Goal: Transaction & Acquisition: Book appointment/travel/reservation

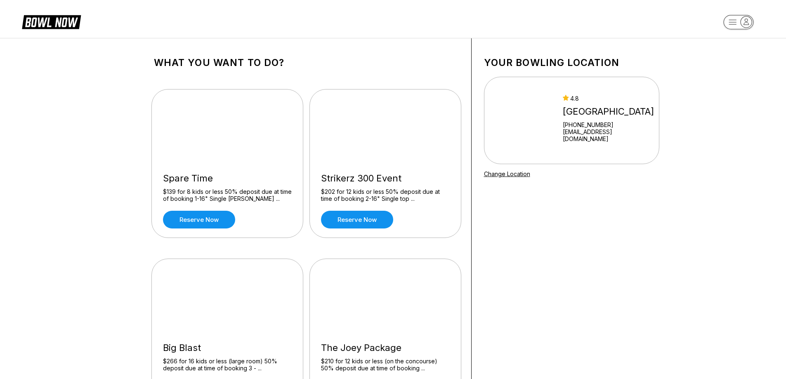
click at [739, 26] on rect "button" at bounding box center [738, 22] width 30 height 14
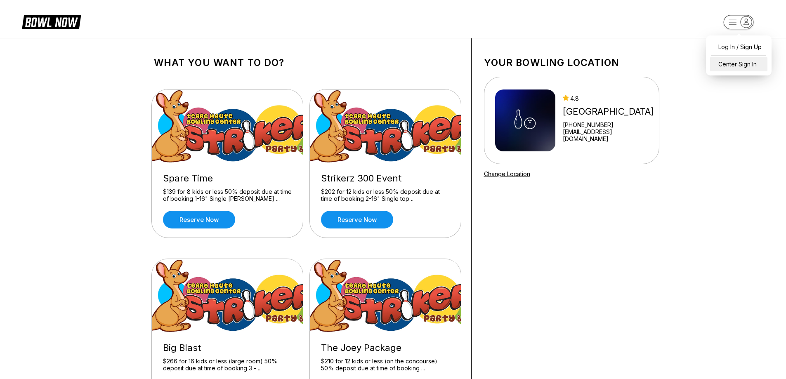
click at [735, 63] on div "Center Sign In" at bounding box center [738, 64] width 57 height 14
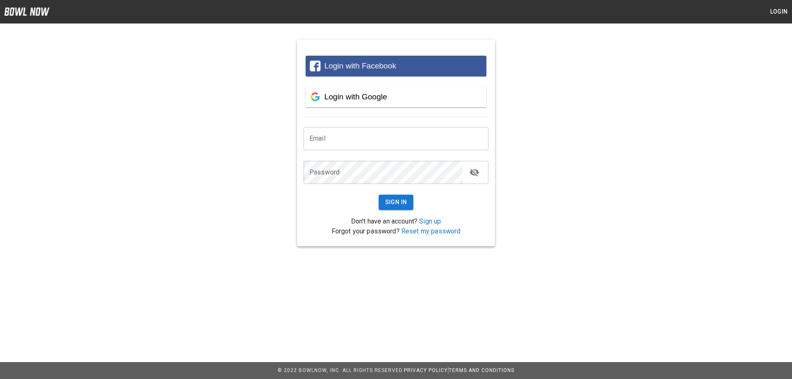
click at [367, 139] on input "email" at bounding box center [396, 138] width 185 height 23
type input "*"
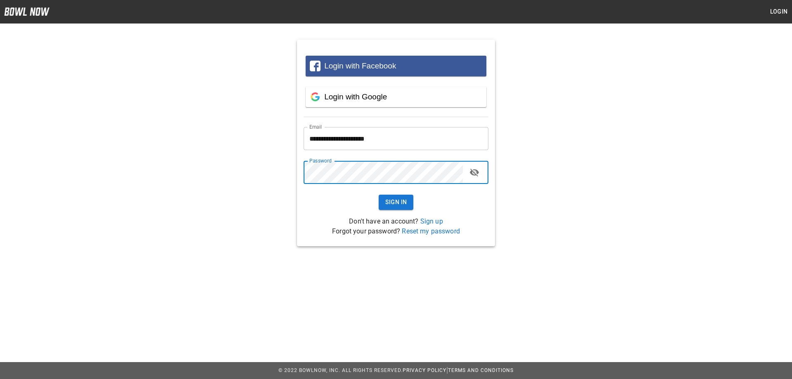
click at [379, 195] on button "Sign In" at bounding box center [396, 202] width 35 height 15
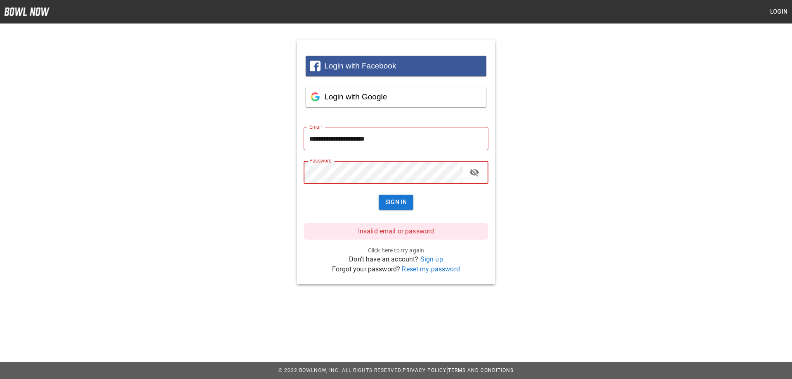
click at [471, 176] on icon "toggle password visibility" at bounding box center [475, 173] width 10 height 10
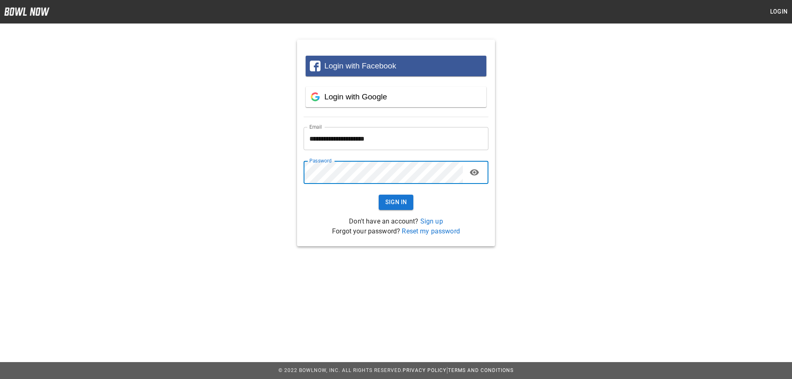
click at [379, 195] on button "Sign In" at bounding box center [396, 202] width 35 height 15
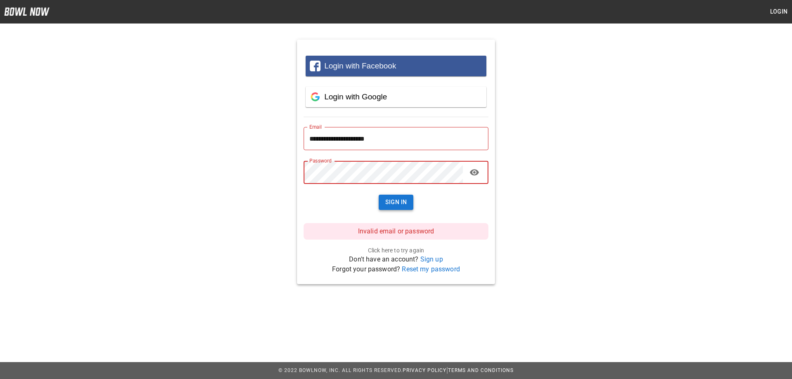
click at [395, 198] on button "Sign In" at bounding box center [396, 202] width 35 height 15
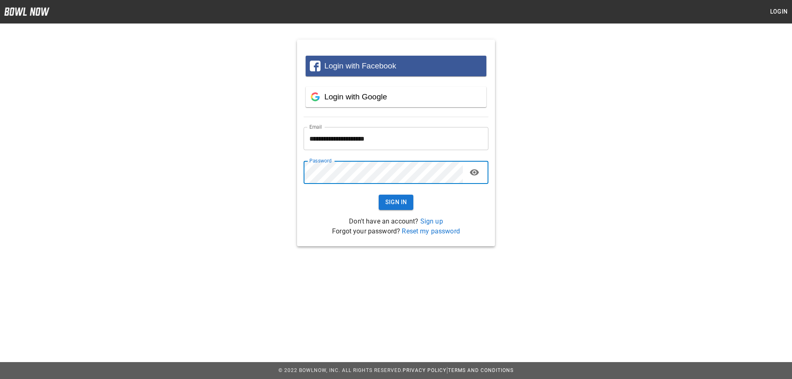
drag, startPoint x: 323, startPoint y: 138, endPoint x: 321, endPoint y: 144, distance: 6.5
click at [323, 138] on input "**********" at bounding box center [396, 138] width 185 height 23
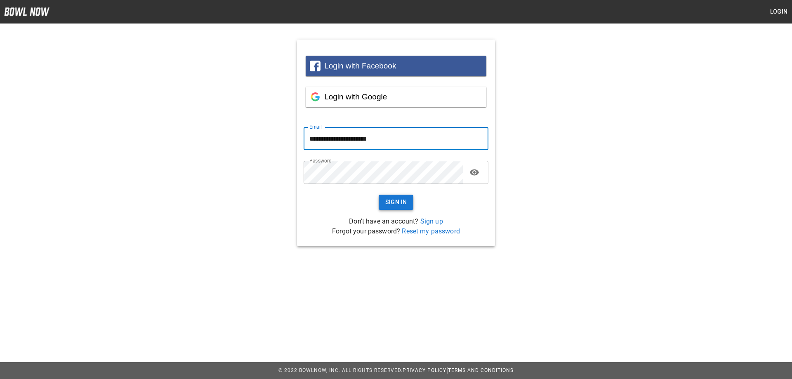
type input "**********"
click at [394, 205] on button "Sign In" at bounding box center [396, 202] width 35 height 15
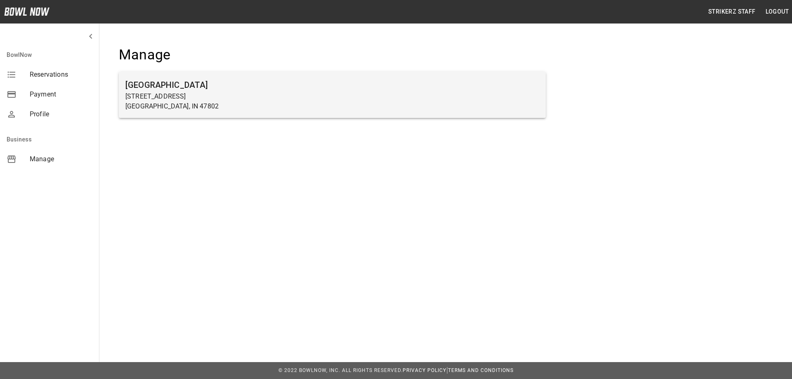
click at [199, 97] on p "600 E Springhill Dr" at bounding box center [332, 97] width 414 height 10
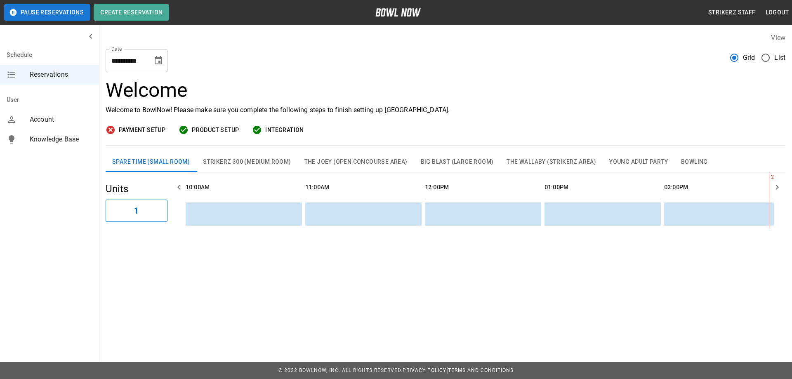
click at [210, 132] on span "Product Setup" at bounding box center [215, 130] width 47 height 10
click at [312, 164] on button "The Joey (Open Concourse Area)" at bounding box center [356, 162] width 116 height 20
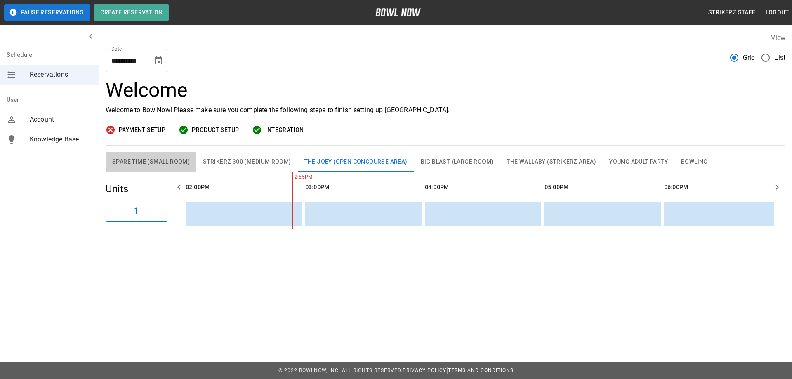
click at [150, 160] on button "Spare Time (Small Room)" at bounding box center [151, 162] width 91 height 20
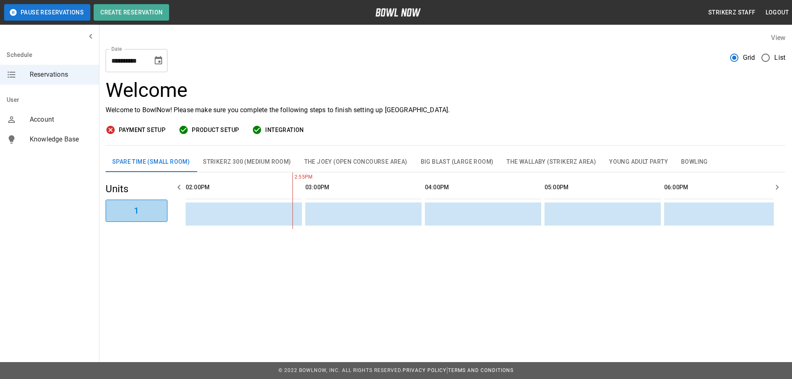
click at [142, 213] on button "1" at bounding box center [137, 211] width 62 height 22
click at [150, 209] on button "1" at bounding box center [137, 211] width 62 height 22
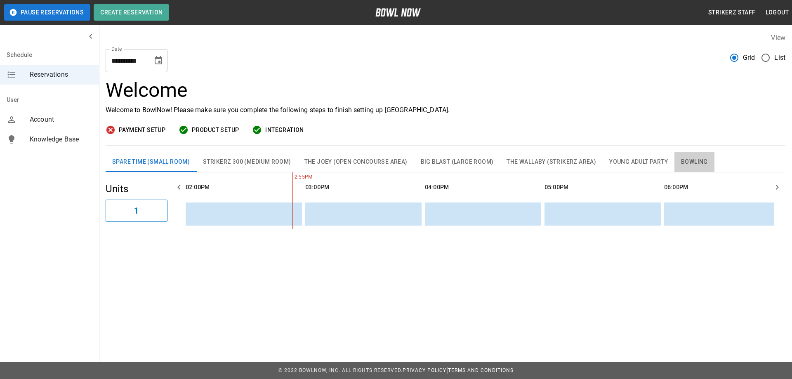
click at [688, 164] on button "Bowling" at bounding box center [695, 162] width 40 height 20
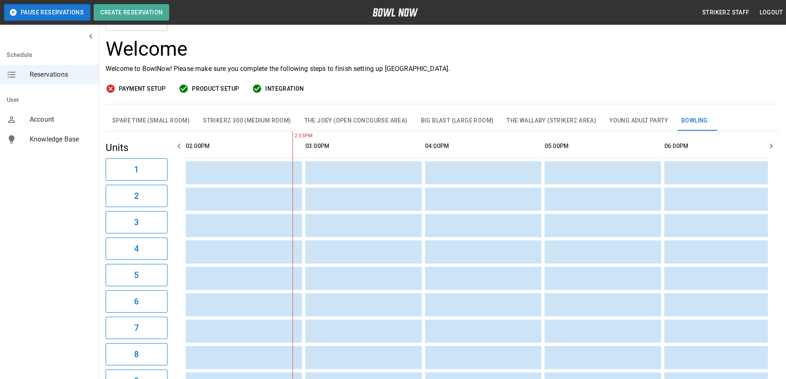
click at [455, 122] on button "Big Blast (Large Room)" at bounding box center [457, 121] width 86 height 20
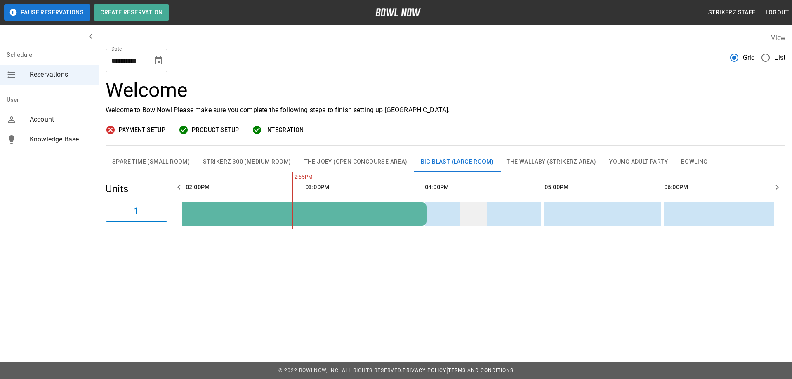
click at [482, 214] on td "sticky table" at bounding box center [473, 214] width 27 height 23
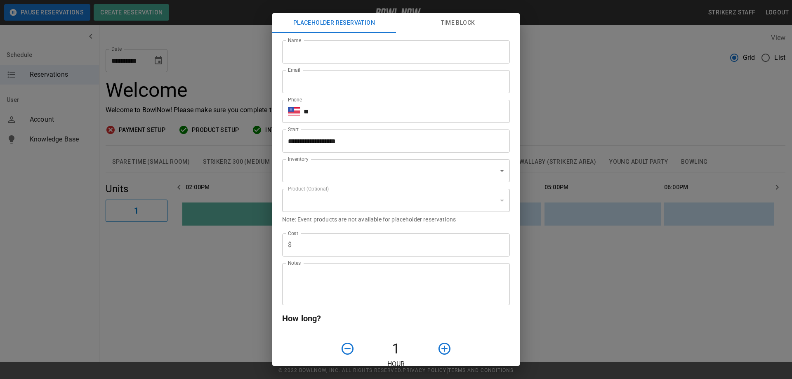
type input "**********"
click at [608, 55] on div "**********" at bounding box center [396, 189] width 792 height 379
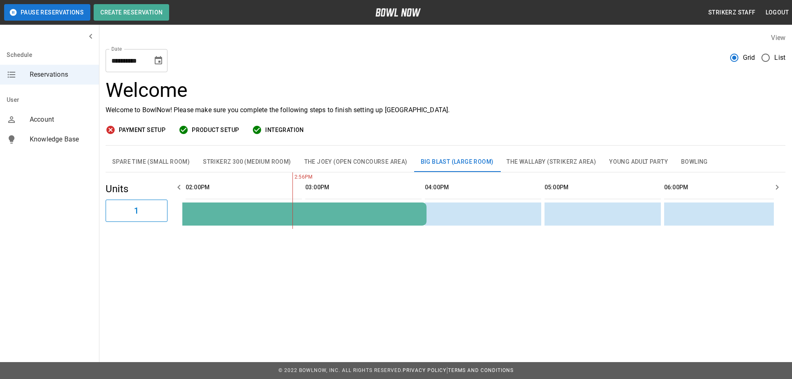
click at [296, 213] on div "Happiness Bag Bowlathon" at bounding box center [187, 214] width 465 height 9
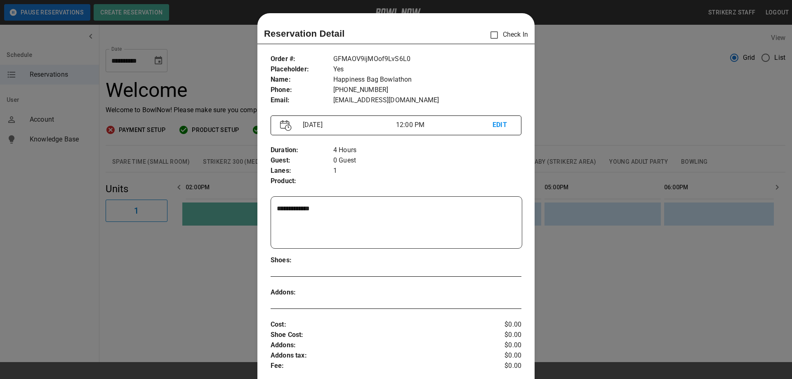
scroll to position [13, 0]
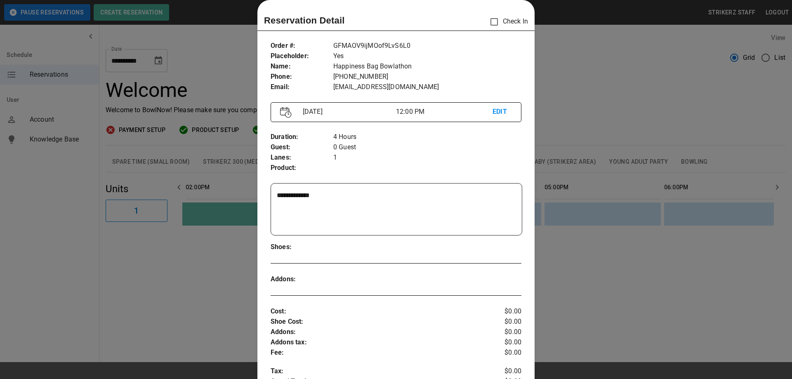
click at [623, 97] on div at bounding box center [396, 189] width 792 height 379
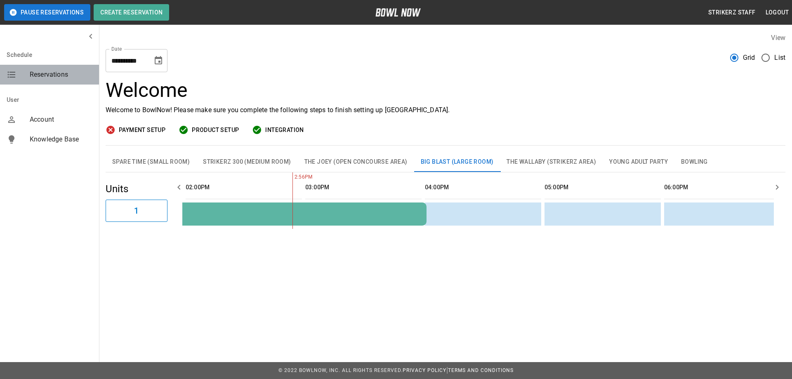
click at [43, 77] on span "Reservations" at bounding box center [61, 75] width 63 height 10
click at [50, 118] on span "Account" at bounding box center [61, 120] width 63 height 10
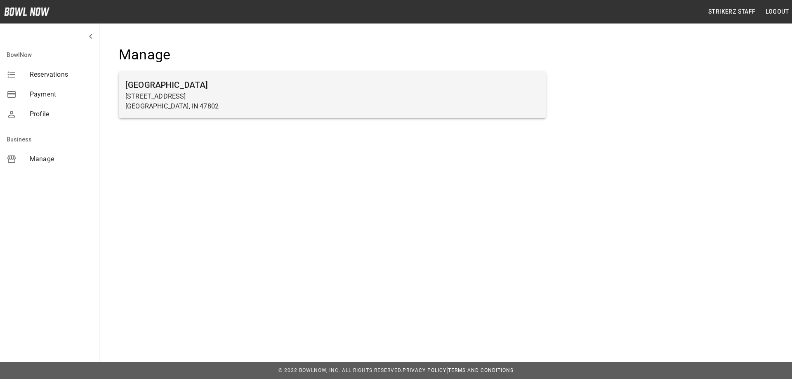
click at [162, 92] on p "600 E Springhill Dr" at bounding box center [332, 97] width 414 height 10
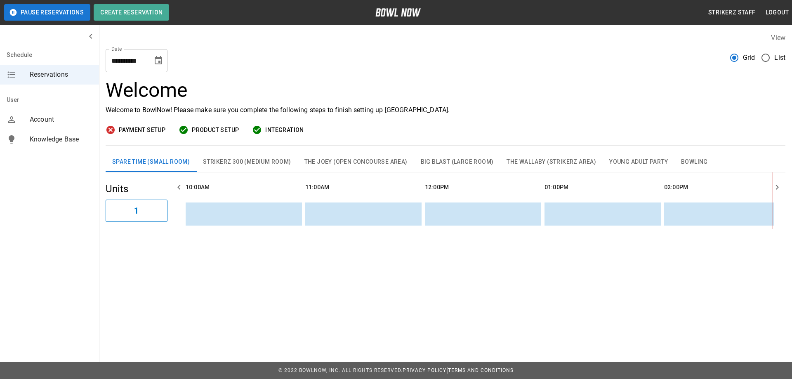
scroll to position [0, 479]
click at [255, 158] on button "Strikerz 300 (Medium Room)" at bounding box center [246, 162] width 101 height 20
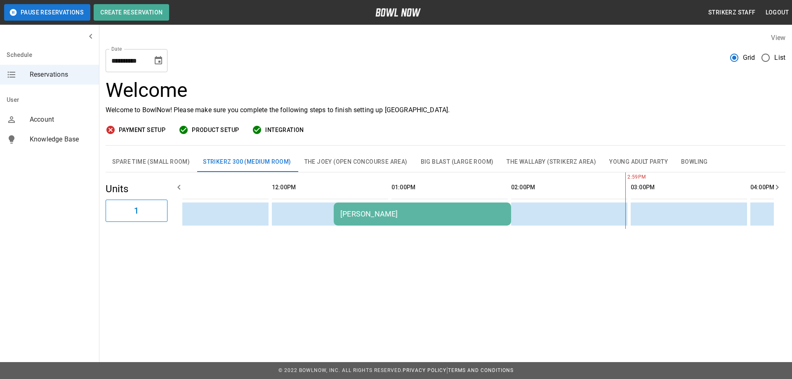
scroll to position [0, 169]
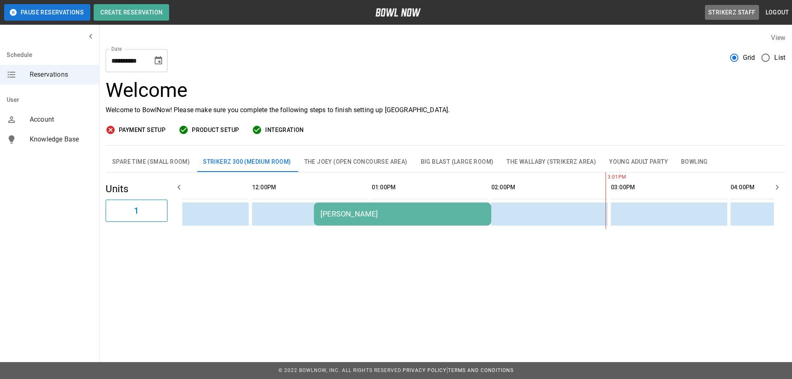
click at [741, 12] on button "Strikerz Staff" at bounding box center [732, 12] width 54 height 15
click at [776, 9] on button "Logout" at bounding box center [778, 12] width 30 height 15
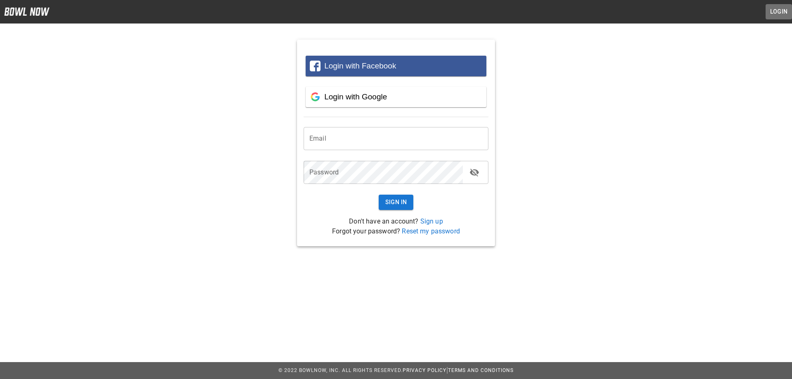
click at [781, 12] on button "Login" at bounding box center [779, 11] width 26 height 15
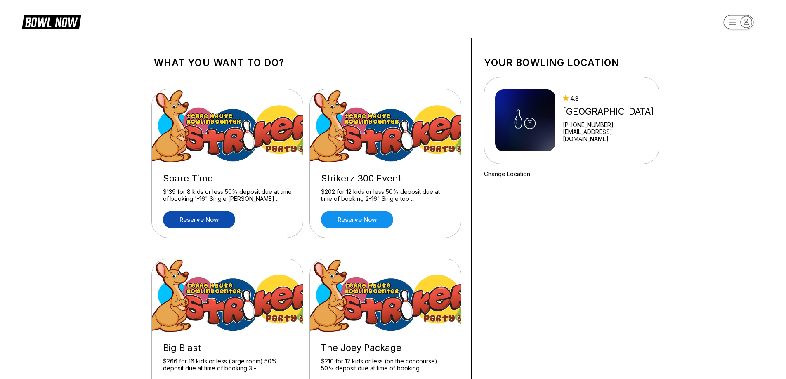
click at [201, 222] on link "Reserve now" at bounding box center [199, 220] width 72 height 18
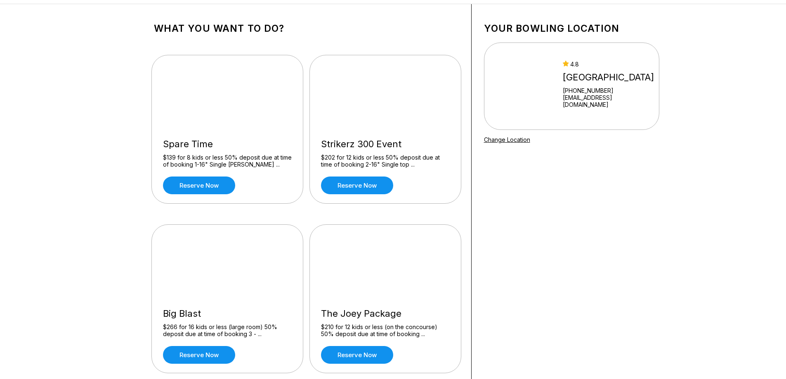
scroll to position [41, 0]
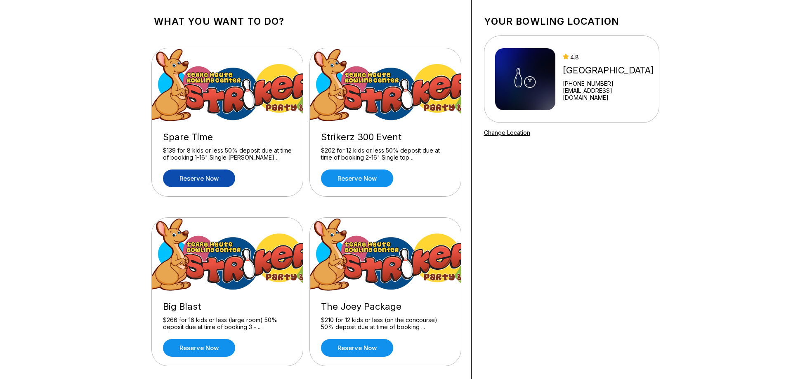
click at [213, 177] on link "Reserve now" at bounding box center [199, 179] width 72 height 18
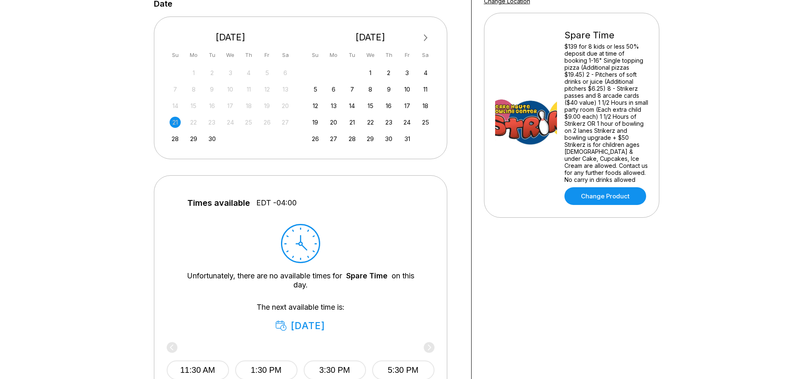
scroll to position [165, 0]
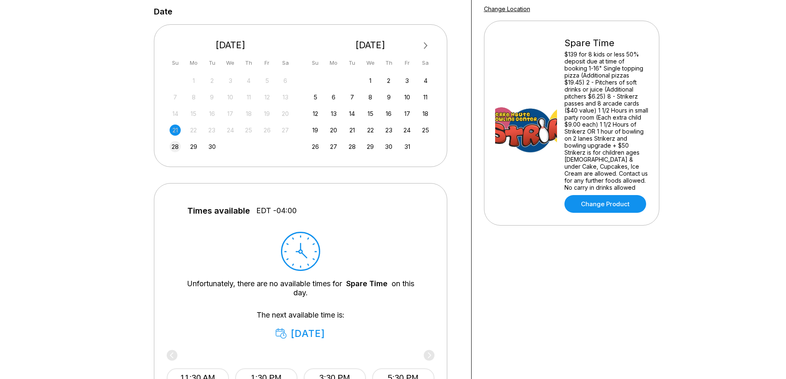
click at [175, 150] on div "28" at bounding box center [175, 146] width 11 height 11
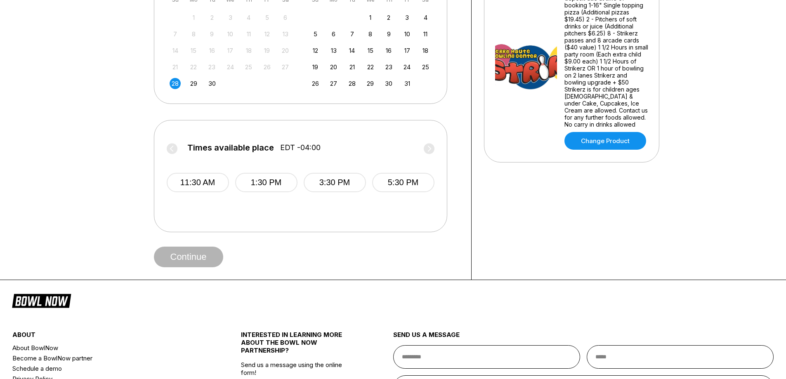
scroll to position [248, 0]
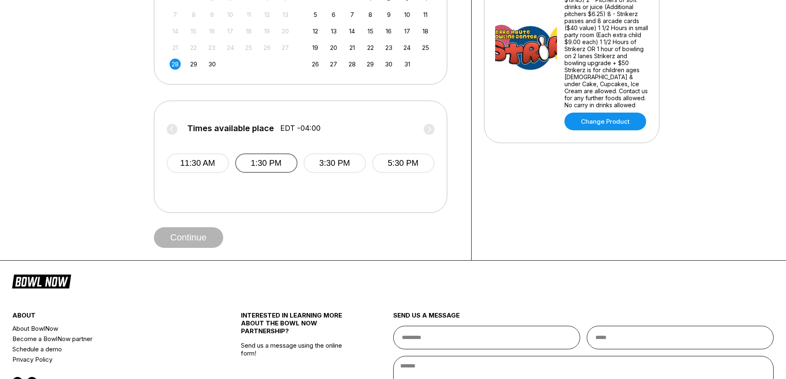
click at [281, 166] on button "1:30 PM" at bounding box center [266, 162] width 62 height 19
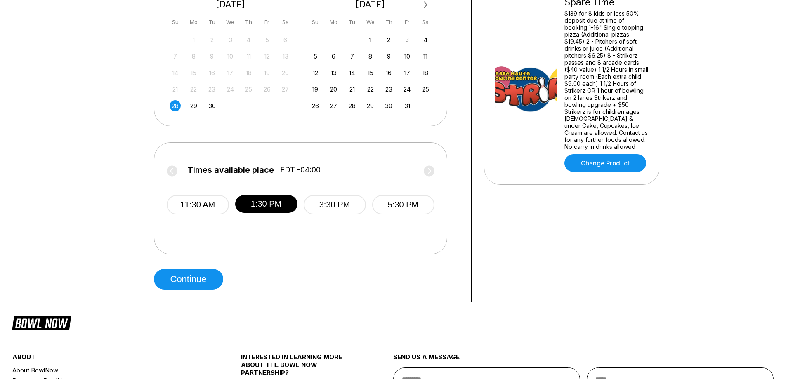
scroll to position [206, 0]
click at [195, 278] on button "Continue" at bounding box center [188, 279] width 69 height 21
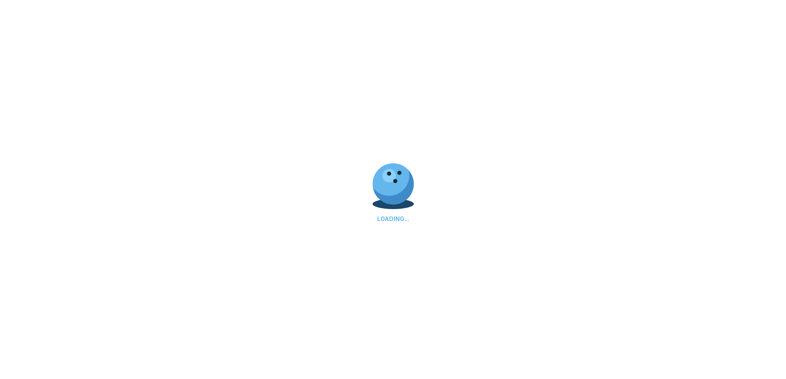
select select "**"
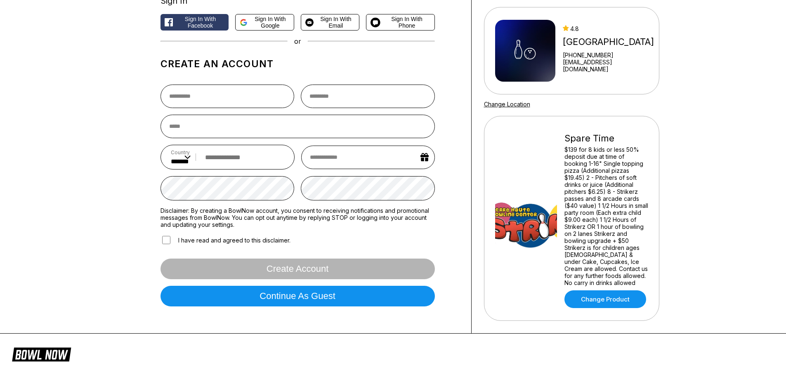
scroll to position [124, 0]
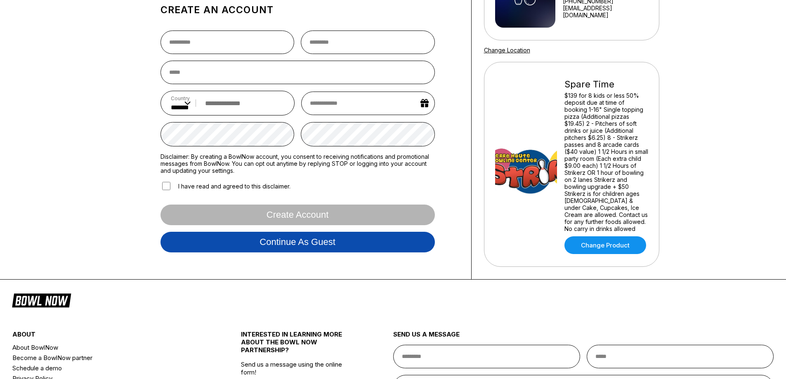
click at [312, 247] on button "Continue as guest" at bounding box center [298, 242] width 274 height 21
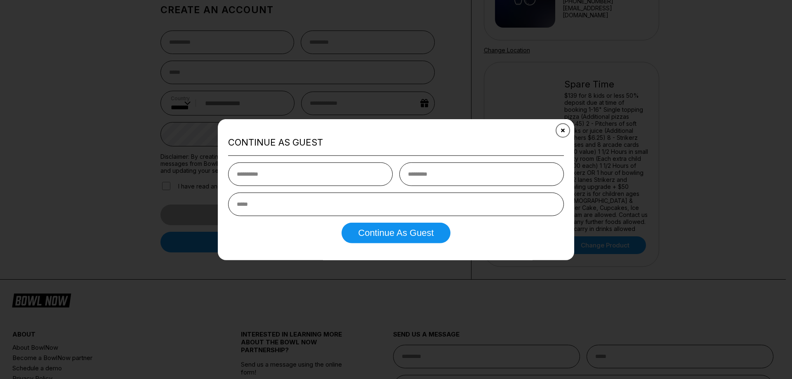
click at [567, 128] on button "Close" at bounding box center [563, 130] width 20 height 20
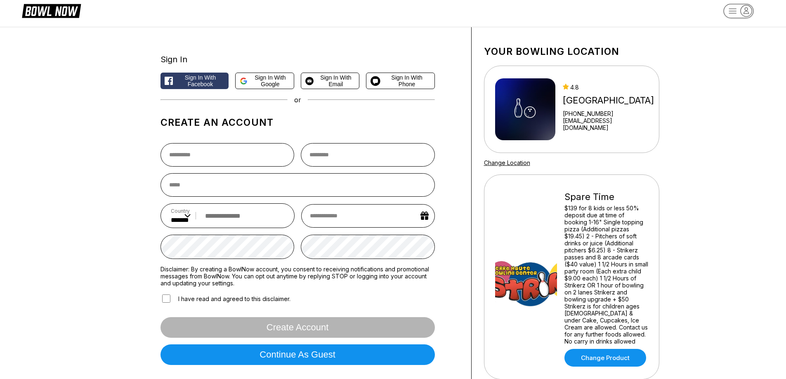
scroll to position [0, 0]
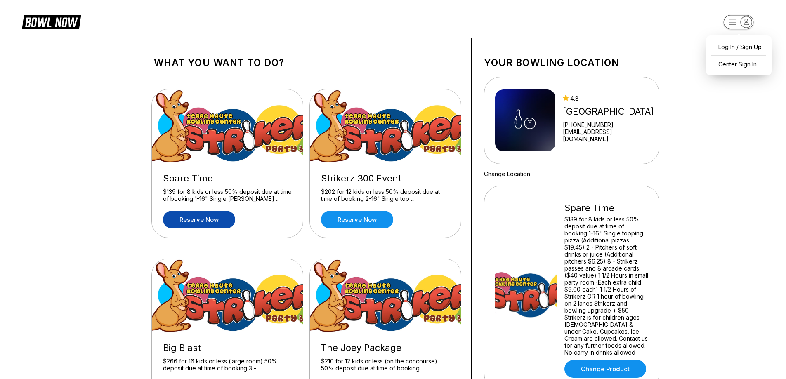
click at [751, 23] on icon "button" at bounding box center [746, 22] width 11 height 11
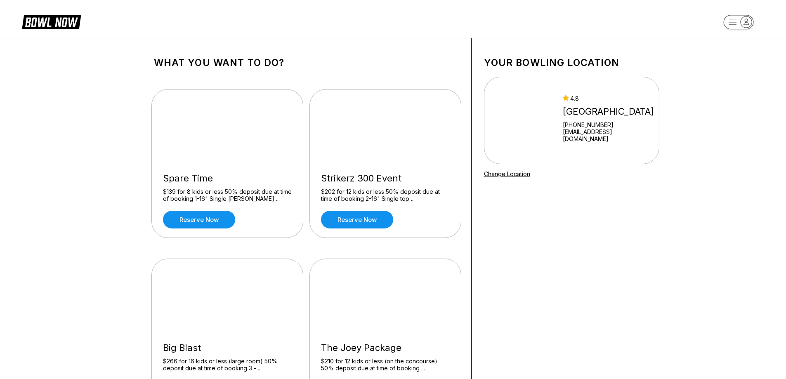
click at [747, 27] on icon "button" at bounding box center [746, 22] width 11 height 11
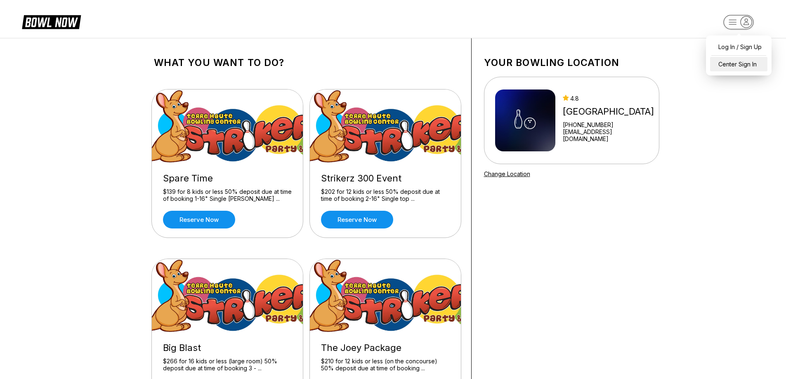
click at [740, 65] on div "Center Sign In" at bounding box center [738, 64] width 57 height 14
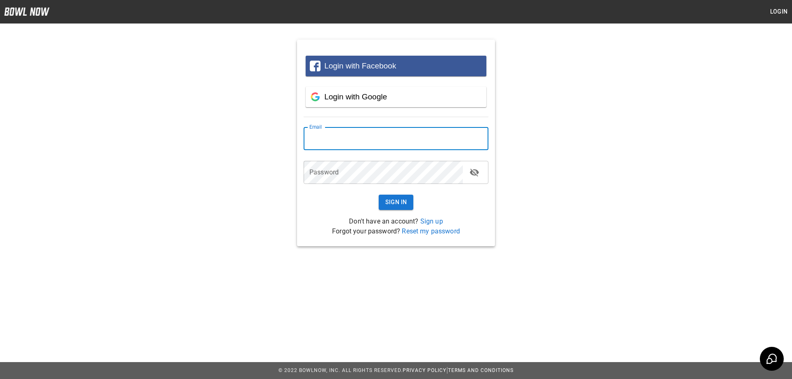
click at [421, 149] on input "email" at bounding box center [396, 138] width 185 height 23
click at [189, 212] on div "Login with Facebook Login with Google Email Email Password Password Sign In Don…" at bounding box center [396, 136] width 792 height 220
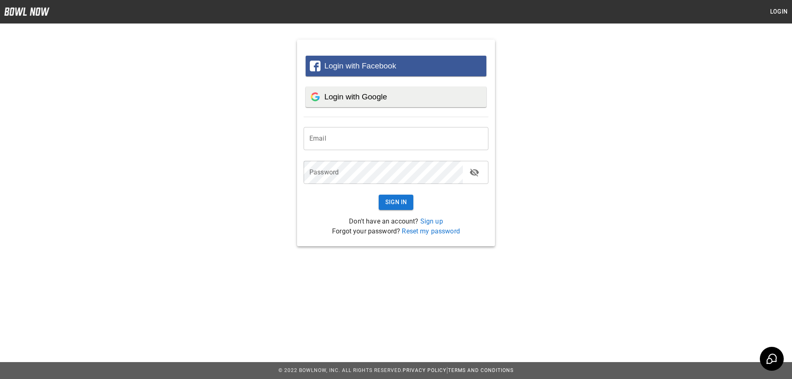
click at [386, 95] on span "Login with Google" at bounding box center [355, 96] width 63 height 9
click at [373, 102] on div "Connecting with Google..." at bounding box center [396, 97] width 172 height 21
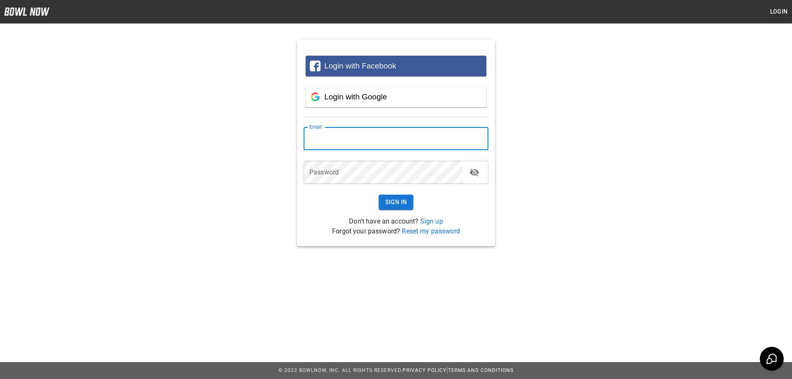
click at [352, 142] on input "email" at bounding box center [396, 138] width 185 height 23
type input "*"
click at [635, 132] on div "Login with Facebook Login with Google Email * Email Password Password Sign In D…" at bounding box center [396, 136] width 792 height 220
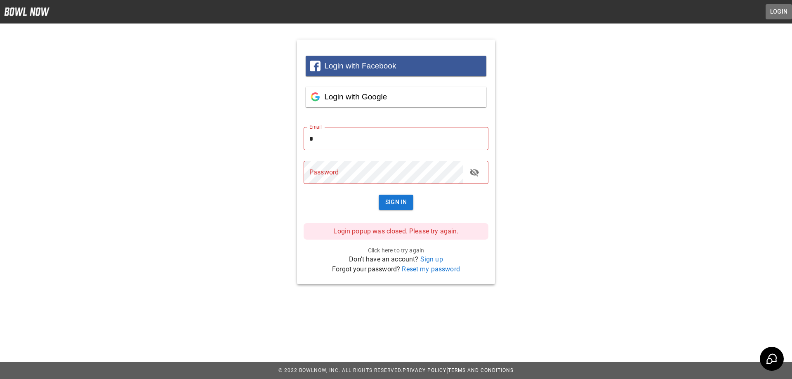
click at [778, 12] on button "Login" at bounding box center [779, 11] width 26 height 15
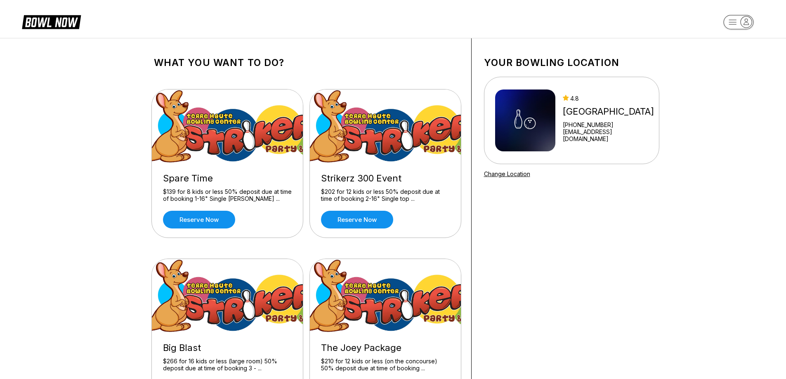
click at [43, 23] on icon at bounding box center [58, 22] width 40 height 9
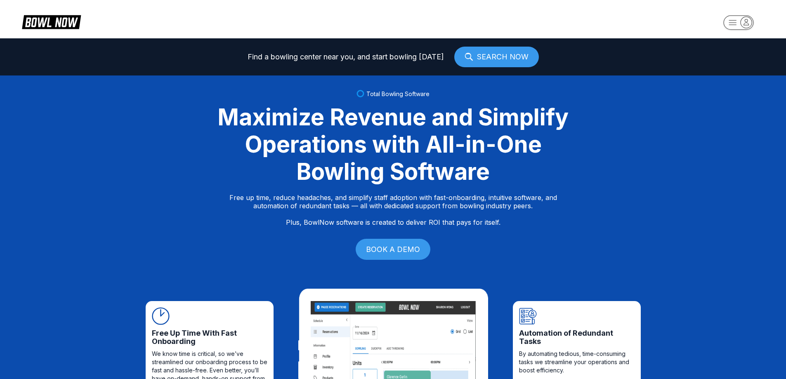
click at [746, 22] on icon "button" at bounding box center [746, 22] width 5 height 6
click at [729, 62] on div "Center Sign In" at bounding box center [738, 64] width 57 height 14
click at [737, 27] on rect "button" at bounding box center [738, 22] width 30 height 14
click at [727, 50] on div "Log In / Sign Up" at bounding box center [738, 47] width 57 height 14
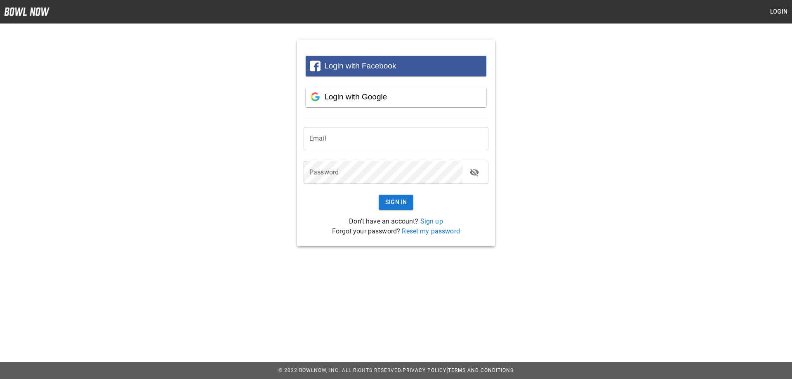
click at [461, 138] on input "email" at bounding box center [396, 138] width 185 height 23
click at [463, 137] on input "email" at bounding box center [396, 138] width 185 height 23
